Goal: Task Accomplishment & Management: Manage account settings

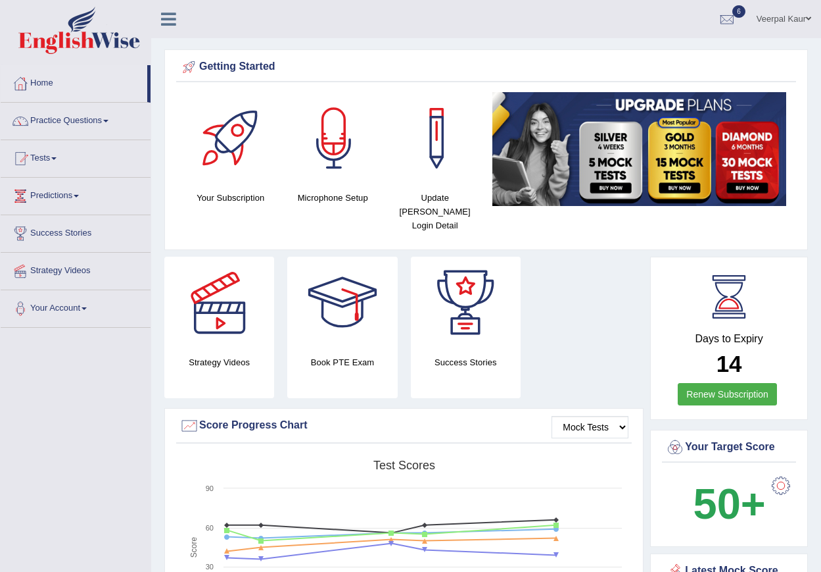
click at [34, 82] on link "Home" at bounding box center [74, 81] width 147 height 33
click at [808, 18] on span at bounding box center [808, 18] width 5 height 9
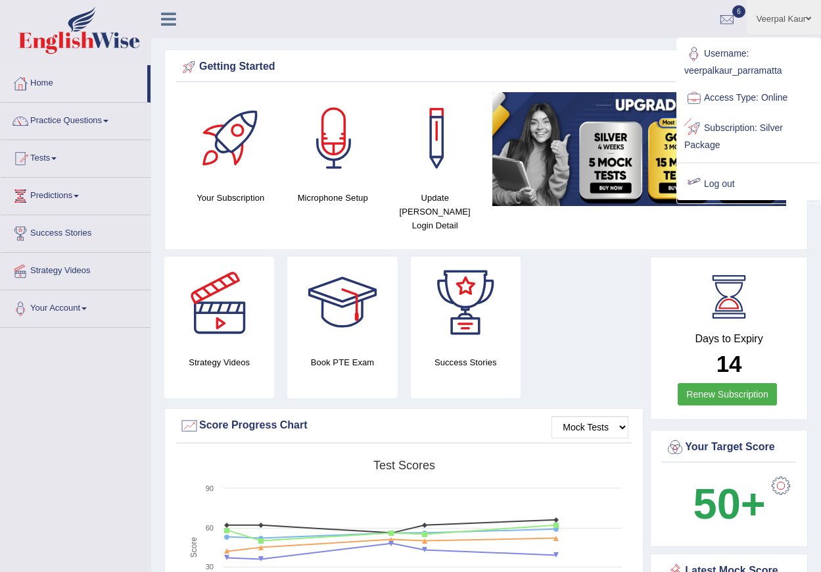
click at [723, 185] on link "Log out" at bounding box center [749, 184] width 142 height 30
